Goal: Find specific page/section: Find specific page/section

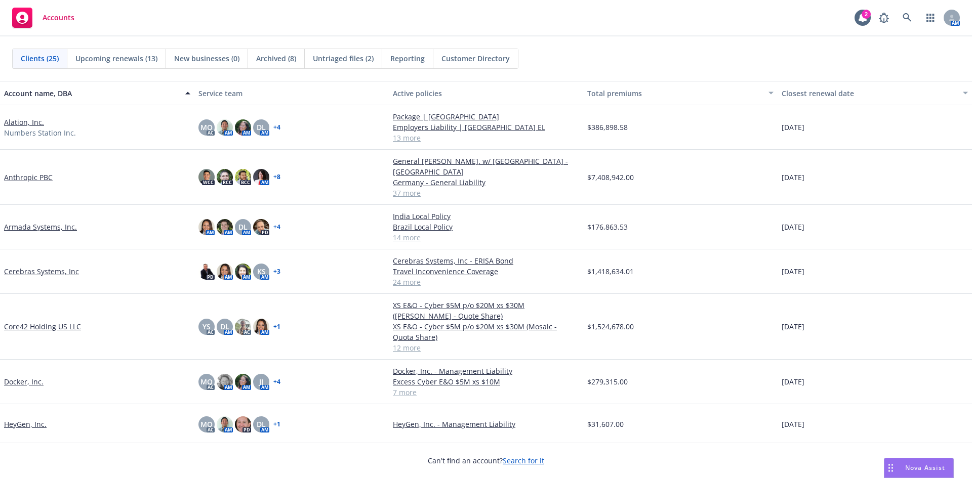
drag, startPoint x: 108, startPoint y: 15, endPoint x: 115, endPoint y: 7, distance: 10.4
click at [108, 14] on div "Accounts 2 AM" at bounding box center [486, 18] width 972 height 36
